Goal: Task Accomplishment & Management: Use online tool/utility

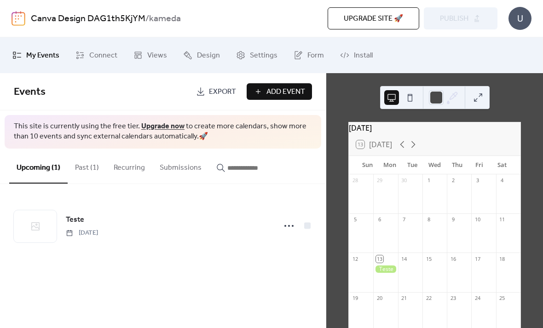
click at [411, 282] on div at bounding box center [410, 276] width 24 height 23
click at [297, 225] on div at bounding box center [289, 226] width 18 height 18
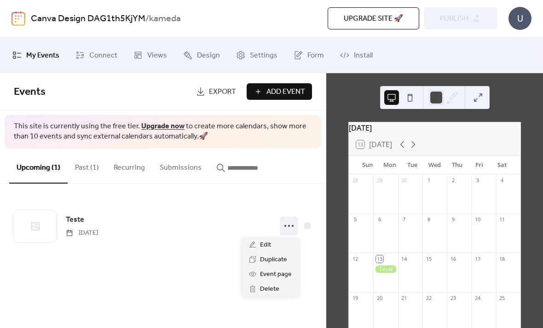
click at [196, 271] on div "Events Export Add Event This site is currently using the free tier. Upgrade now…" at bounding box center [163, 200] width 326 height 255
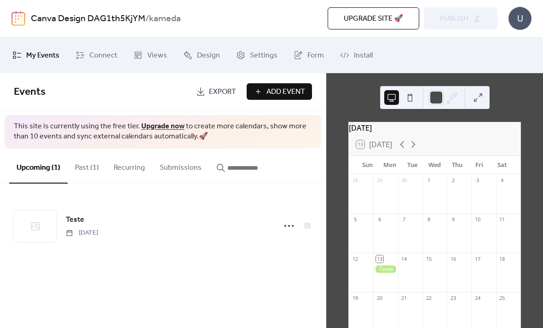
click at [102, 63] on span "Connect" at bounding box center [103, 55] width 28 height 15
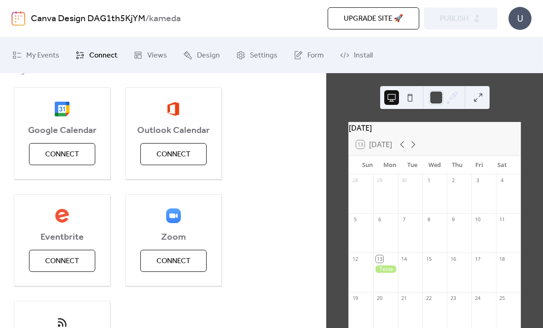
scroll to position [126, 0]
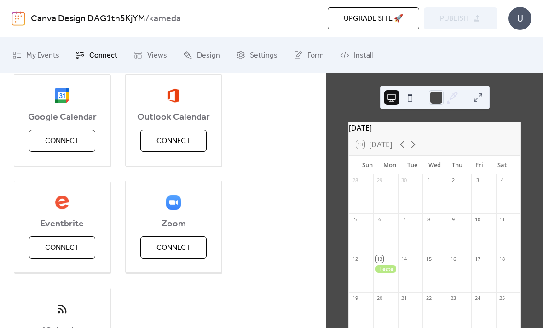
click at [83, 139] on button "Connect" at bounding box center [62, 141] width 66 height 22
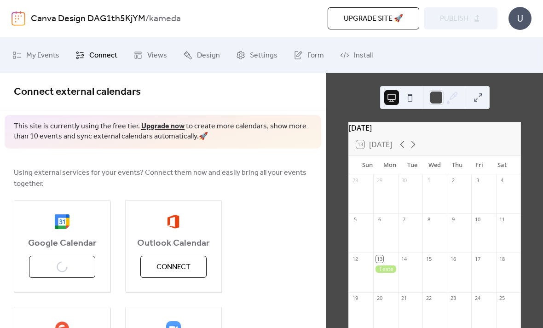
scroll to position [0, 0]
click at [475, 97] on button at bounding box center [478, 97] width 15 height 15
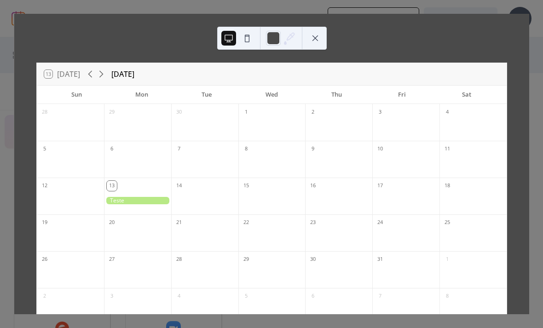
click at [529, 58] on div "13 [DATE] [DATE] Sun Mon Tue Wed Thu Fri Sat 28 29 30 1 2 3 4 5 6 7 8 9 10 11 1…" at bounding box center [271, 164] width 515 height 300
click at [529, 68] on div "13 [DATE] [DATE] Sun Mon Tue Wed Thu Fri Sat 28 29 30 1 2 3 4 5 6 7 8 9 10 11 1…" at bounding box center [271, 164] width 515 height 300
click at [316, 40] on button at bounding box center [315, 38] width 15 height 15
